Goal: Task Accomplishment & Management: Manage account settings

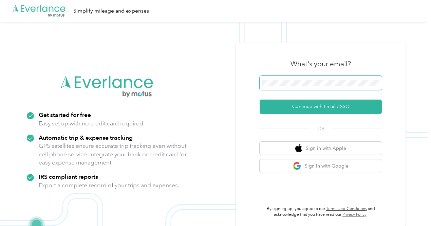
click at [278, 88] on span at bounding box center [321, 83] width 122 height 14
click at [276, 86] on span at bounding box center [321, 83] width 122 height 14
click at [285, 88] on span at bounding box center [321, 83] width 122 height 14
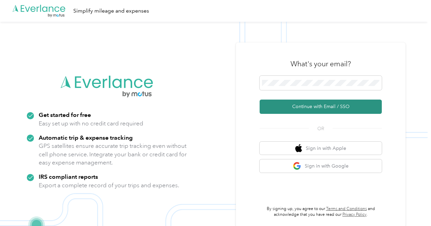
click at [300, 106] on button "Continue with Email / SSO" at bounding box center [321, 107] width 122 height 14
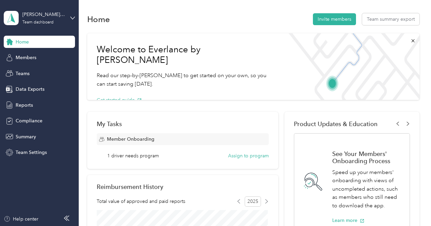
scroll to position [34, 0]
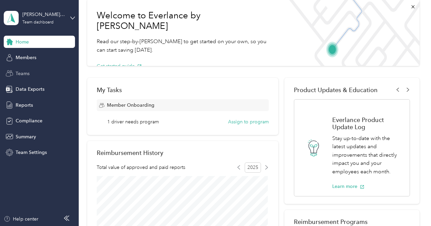
click at [20, 75] on span "Teams" at bounding box center [23, 73] width 14 height 7
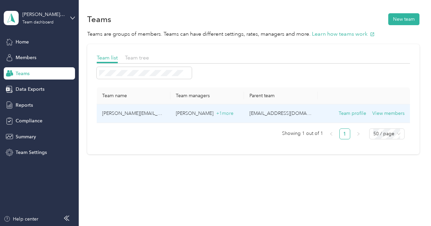
click at [264, 114] on td "[EMAIL_ADDRESS][DOMAIN_NAME]" at bounding box center [281, 113] width 74 height 19
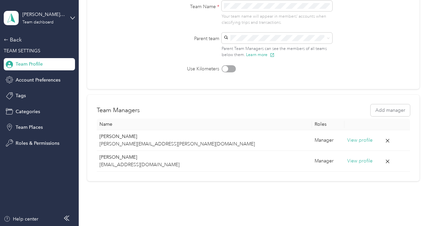
scroll to position [102, 0]
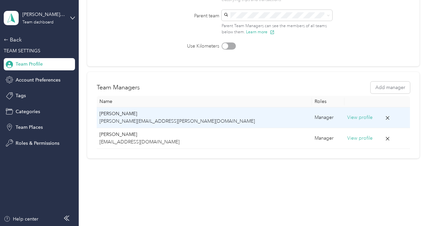
click at [152, 121] on p "[PERSON_NAME][EMAIL_ADDRESS][PERSON_NAME][DOMAIN_NAME]" at bounding box center [205, 121] width 210 height 7
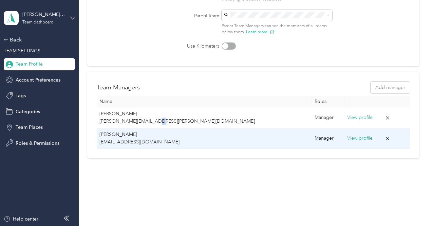
scroll to position [0, 0]
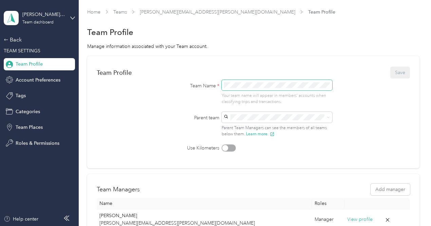
click at [169, 76] on form "Team Profile Save Team Name * Your team name will appear in members’ accounts w…" at bounding box center [254, 109] width 314 height 86
click at [399, 69] on div "Team Profile Save" at bounding box center [254, 73] width 314 height 14
click at [352, 114] on form "Team Profile Save Team Name * Your team name will appear in members’ accounts w…" at bounding box center [254, 109] width 314 height 86
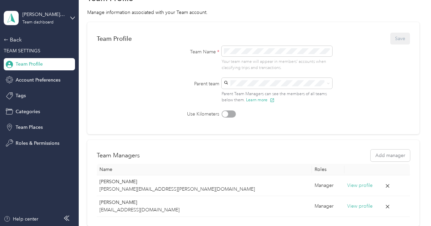
click at [341, 100] on div "Parent team Parent Team Managers can see the members of all teams below them. L…" at bounding box center [253, 90] width 190 height 25
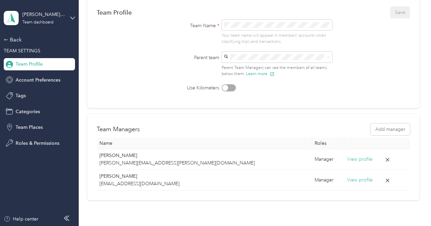
scroll to position [103, 0]
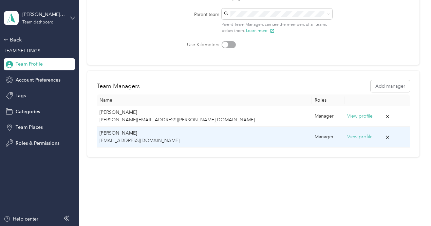
click at [124, 141] on p "[EMAIL_ADDRESS][DOMAIN_NAME]" at bounding box center [205, 140] width 210 height 7
click at [348, 137] on button "View profile" at bounding box center [360, 136] width 25 height 7
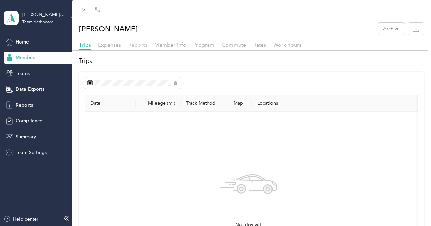
click at [142, 43] on span "Reports" at bounding box center [137, 44] width 19 height 6
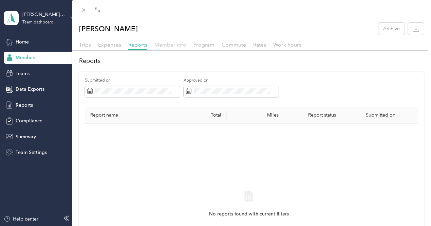
click at [169, 49] on div "Trips Expenses Reports Member info Program Commute Rates Work hours" at bounding box center [251, 46] width 359 height 10
click at [169, 46] on span "Member info" at bounding box center [171, 44] width 32 height 6
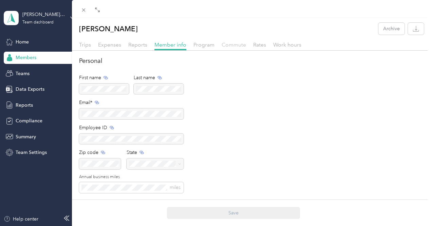
click at [244, 44] on span "Commute" at bounding box center [234, 44] width 24 height 6
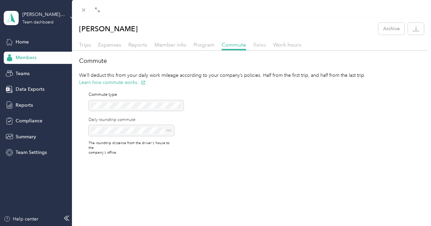
click at [258, 42] on span "Rates" at bounding box center [259, 44] width 13 height 6
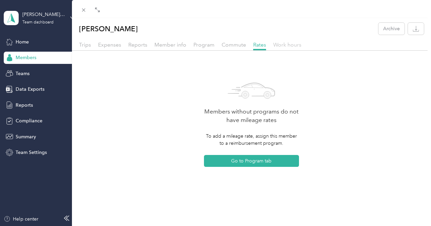
click at [282, 44] on span "Work hours" at bounding box center [287, 44] width 28 height 6
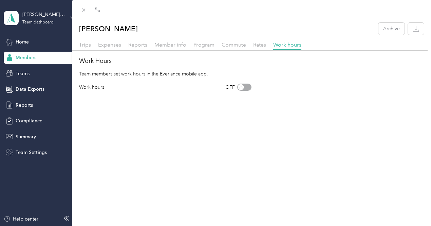
click at [17, 41] on div "[PERSON_NAME] Archive Trips Expenses Reports Member info Program Commute Rates …" at bounding box center [215, 113] width 431 height 226
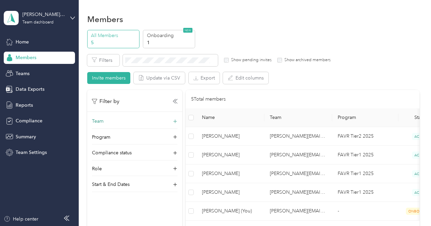
click at [137, 122] on div "Team" at bounding box center [135, 123] width 86 height 11
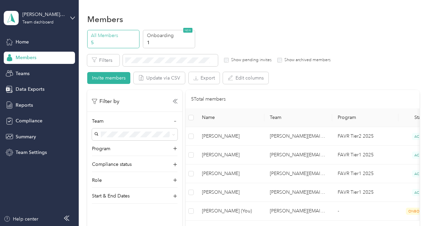
click at [104, 42] on p "5" at bounding box center [114, 42] width 46 height 7
click at [34, 18] on div "[PERSON_NAME][EMAIL_ADDRESS][PERSON_NAME][DOMAIN_NAME]" at bounding box center [43, 14] width 42 height 7
click at [63, 40] on div "You’re signed in as [EMAIL_ADDRESS][DOMAIN_NAME] Team dashboard Personal dashbo…" at bounding box center [75, 61] width 143 height 69
click at [72, 17] on icon at bounding box center [72, 18] width 5 height 5
click at [42, 72] on div "Personal dashboard" at bounding box center [75, 71] width 134 height 12
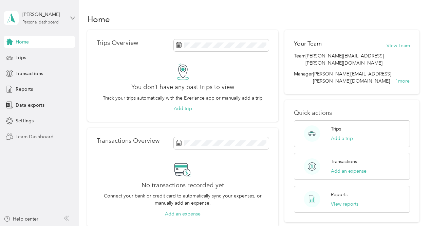
click at [22, 137] on span "Team Dashboard" at bounding box center [35, 136] width 38 height 7
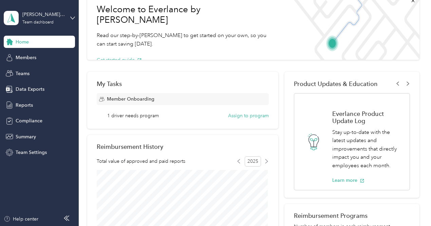
scroll to position [38, 0]
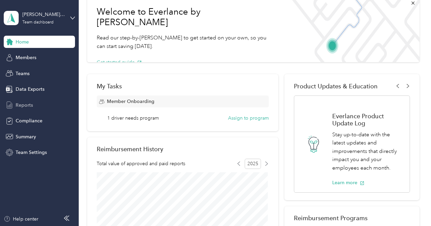
click at [17, 107] on span "Reports" at bounding box center [24, 105] width 17 height 7
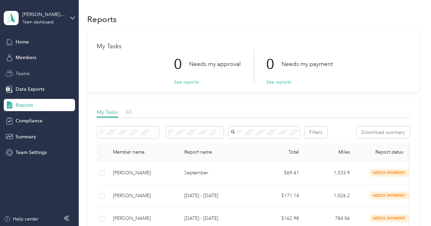
click at [25, 73] on span "Teams" at bounding box center [23, 73] width 14 height 7
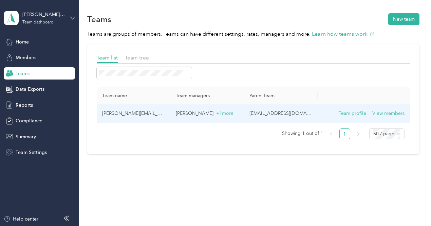
click at [111, 111] on td "[PERSON_NAME][EMAIL_ADDRESS][PERSON_NAME][DOMAIN_NAME]" at bounding box center [134, 113] width 74 height 19
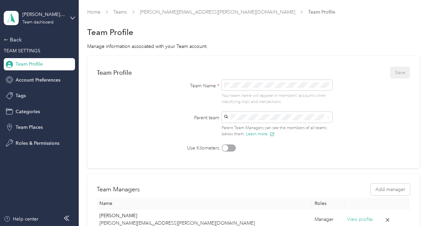
scroll to position [102, 0]
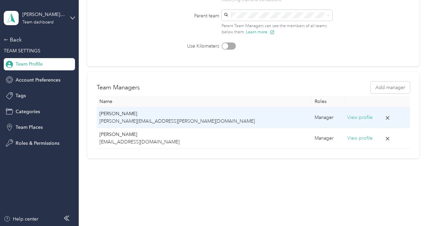
click at [348, 118] on button "View profile" at bounding box center [360, 117] width 25 height 7
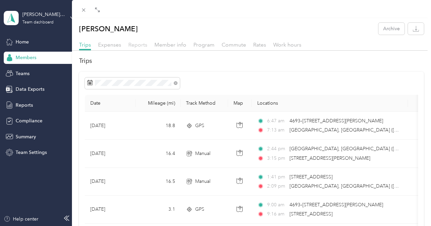
click at [138, 45] on span "Reports" at bounding box center [137, 44] width 19 height 6
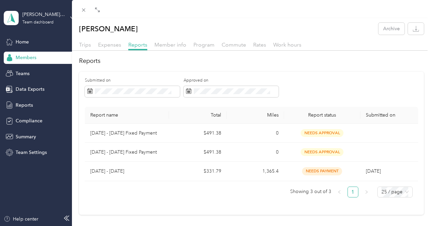
click at [20, 106] on div "[PERSON_NAME] Archive Trips Expenses Reports Member info Program Commute Rates …" at bounding box center [215, 113] width 431 height 226
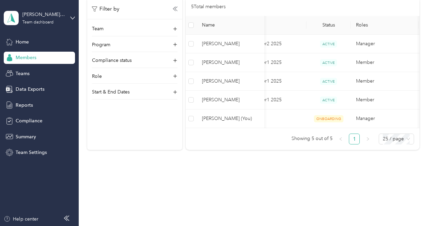
scroll to position [0, 108]
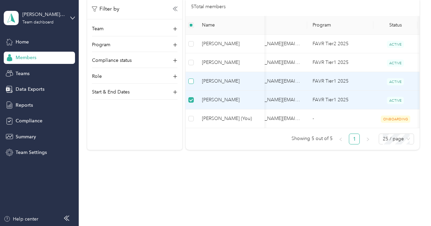
click at [190, 77] on label at bounding box center [191, 80] width 5 height 7
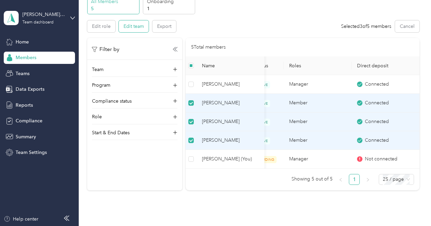
click at [133, 29] on button "Edit team" at bounding box center [134, 26] width 30 height 12
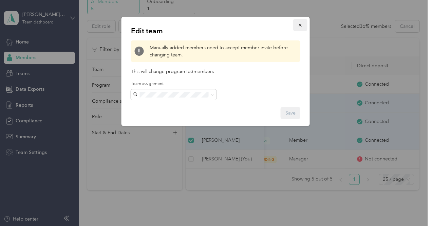
click at [299, 25] on icon "button" at bounding box center [300, 25] width 5 height 5
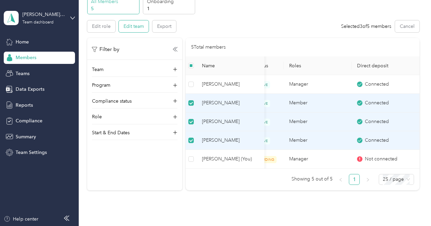
click at [128, 28] on button "Edit team" at bounding box center [134, 26] width 30 height 12
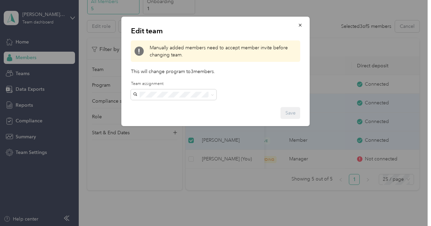
click at [153, 115] on li "[PERSON_NAME][EMAIL_ADDRESS][PERSON_NAME][DOMAIN_NAME] [PERSON_NAME] +1 more" at bounding box center [174, 121] width 86 height 42
click at [211, 95] on icon at bounding box center [212, 94] width 3 height 3
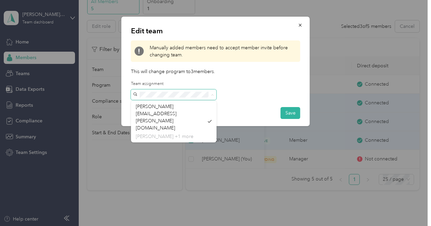
click at [133, 91] on span at bounding box center [174, 94] width 86 height 11
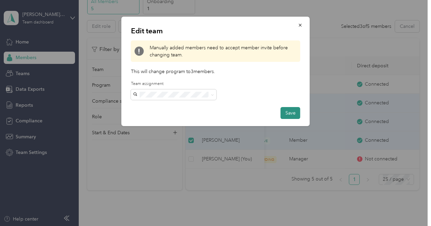
click at [286, 113] on button "Save" at bounding box center [291, 113] width 20 height 12
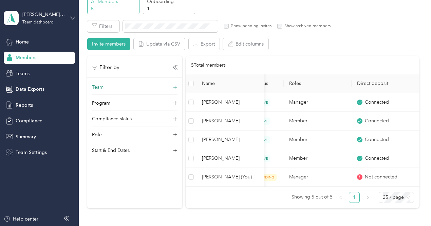
click at [103, 86] on p "Team" at bounding box center [98, 87] width 12 height 7
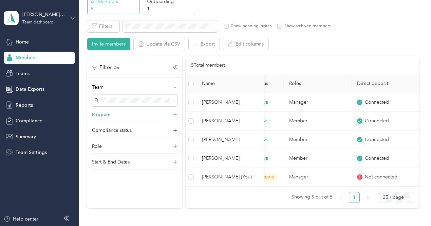
click at [114, 117] on div "Program" at bounding box center [135, 116] width 86 height 11
click at [111, 146] on div "Compliance status" at bounding box center [135, 143] width 86 height 11
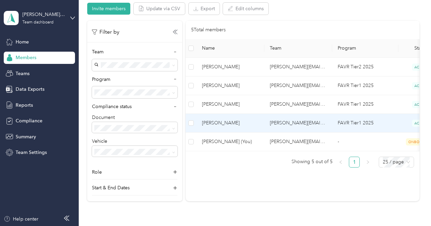
scroll to position [0, 0]
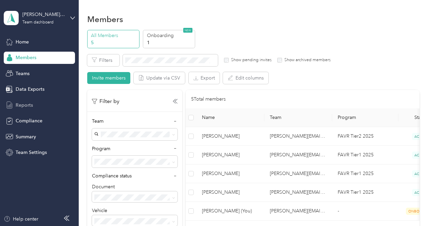
click at [28, 104] on span "Reports" at bounding box center [24, 105] width 17 height 7
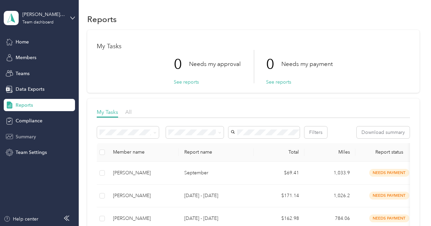
click at [26, 138] on span "Summary" at bounding box center [26, 136] width 20 height 7
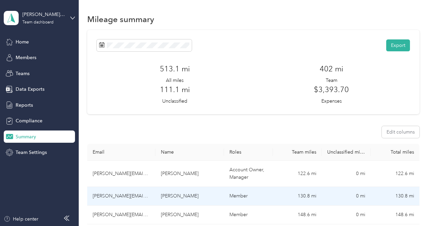
click at [112, 187] on td "[PERSON_NAME][EMAIL_ADDRESS][PERSON_NAME][DOMAIN_NAME]" at bounding box center [121, 196] width 69 height 19
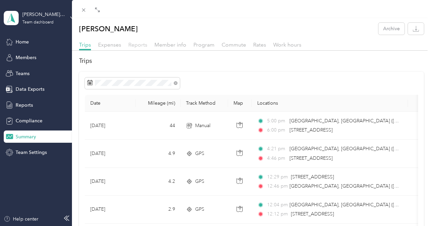
click at [137, 47] on span "Reports" at bounding box center [137, 44] width 19 height 6
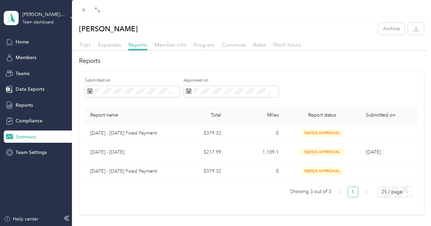
scroll to position [11, 0]
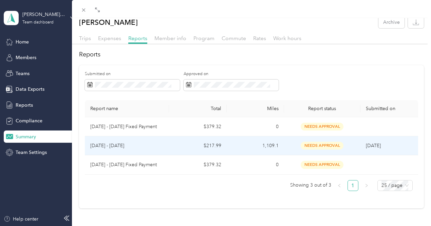
click at [128, 142] on p "[DATE] - [DATE]" at bounding box center [126, 145] width 73 height 7
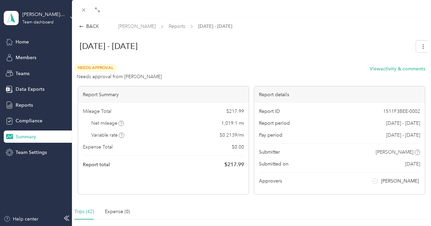
scroll to position [0, 0]
click at [374, 180] on icon at bounding box center [375, 180] width 3 height 3
click at [382, 181] on span "[PERSON_NAME]" at bounding box center [400, 180] width 38 height 7
click at [382, 180] on span "[PERSON_NAME]" at bounding box center [400, 180] width 38 height 7
click at [370, 67] on button "View activity & comments" at bounding box center [398, 68] width 56 height 7
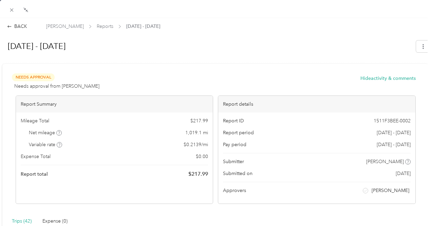
click at [14, 26] on div "BACK" at bounding box center [17, 26] width 20 height 7
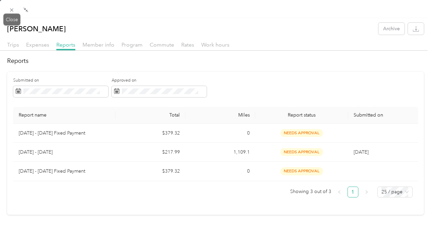
click at [12, 13] on icon at bounding box center [12, 10] width 6 height 6
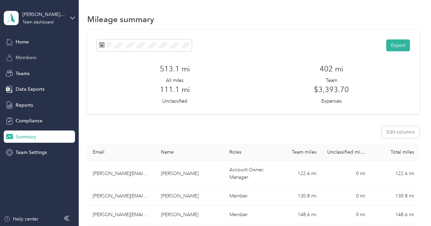
click at [20, 61] on span "Members" at bounding box center [26, 57] width 21 height 7
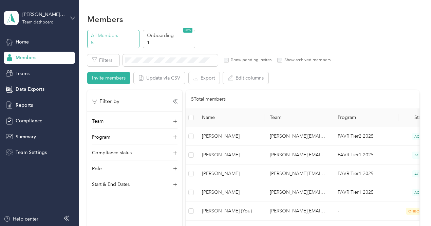
click at [69, 17] on div "[PERSON_NAME][EMAIL_ADDRESS][PERSON_NAME][DOMAIN_NAME] Team dashboard" at bounding box center [39, 18] width 71 height 24
click at [29, 70] on div "Personal dashboard" at bounding box center [31, 71] width 43 height 7
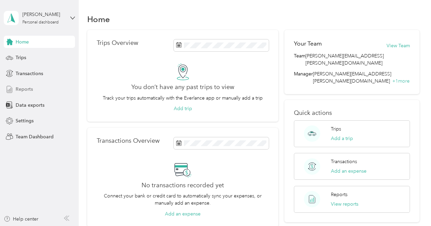
click at [26, 86] on span "Reports" at bounding box center [24, 89] width 17 height 7
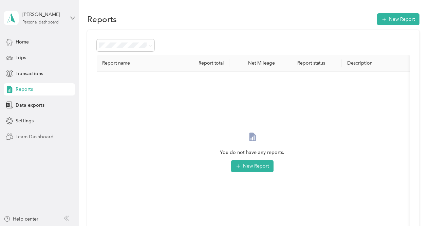
click at [23, 135] on span "Team Dashboard" at bounding box center [35, 136] width 38 height 7
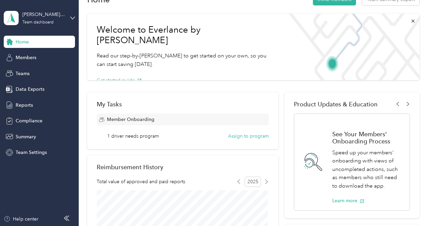
scroll to position [34, 0]
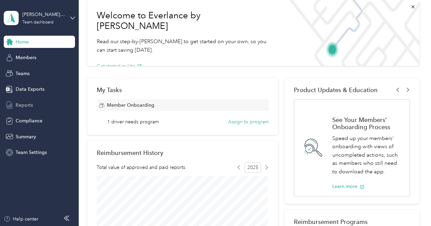
click at [18, 106] on span "Reports" at bounding box center [24, 105] width 17 height 7
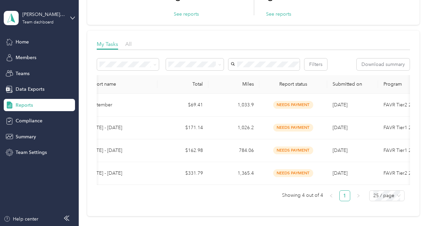
scroll to position [0, 115]
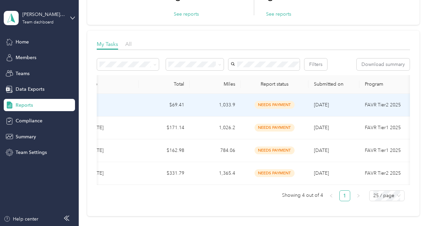
click at [272, 109] on span "needs payment" at bounding box center [275, 105] width 40 height 8
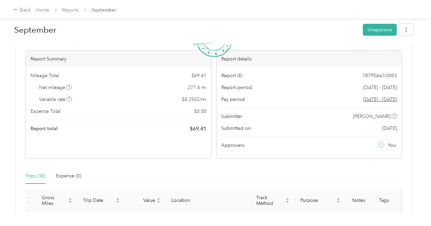
scroll to position [102, 0]
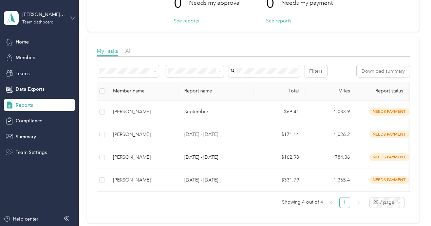
scroll to position [68, 0]
